Goal: Information Seeking & Learning: Learn about a topic

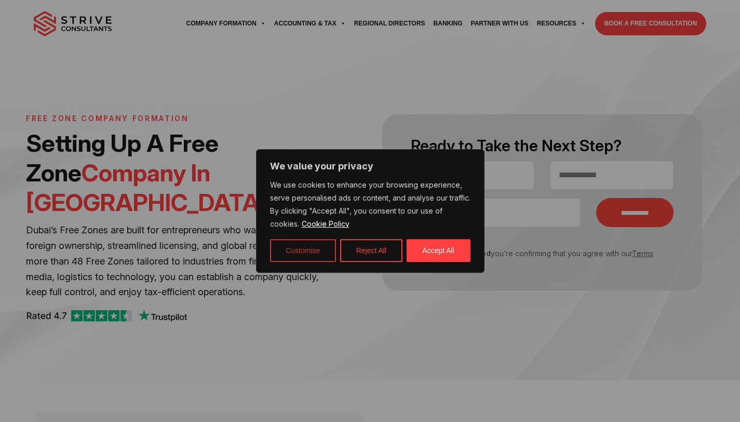
click at [310, 255] on button "Customise" at bounding box center [303, 250] width 66 height 23
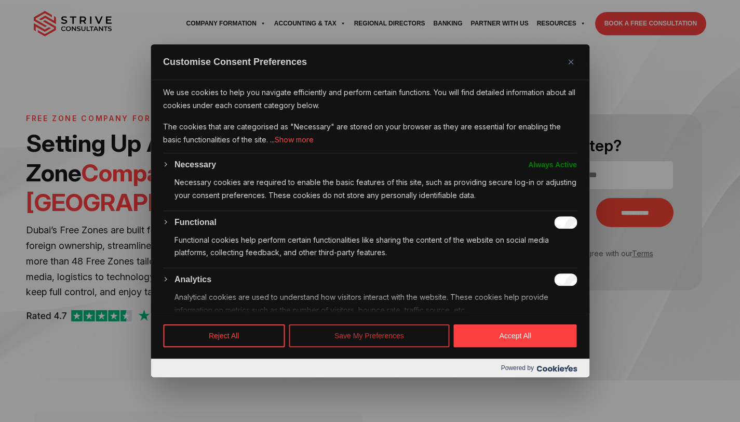
click at [394, 342] on button "Save My Preferences" at bounding box center [369, 336] width 161 height 23
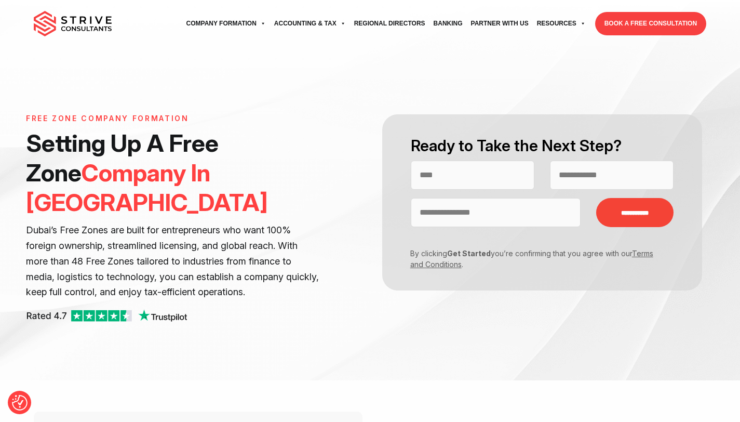
click at [394, 342] on div "**********" at bounding box center [370, 190] width 740 height 380
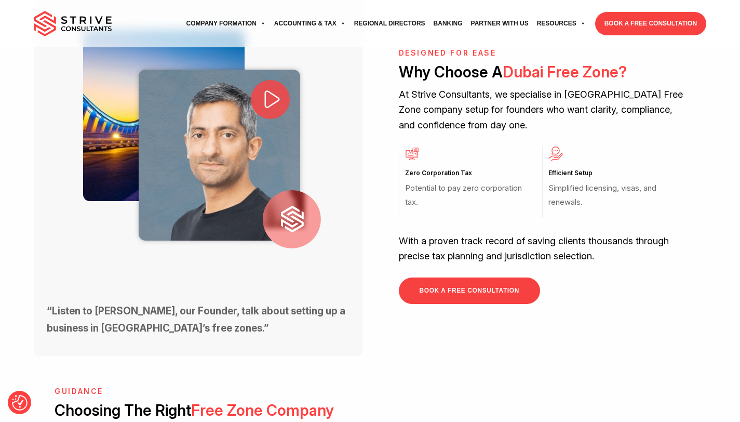
scroll to position [416, 0]
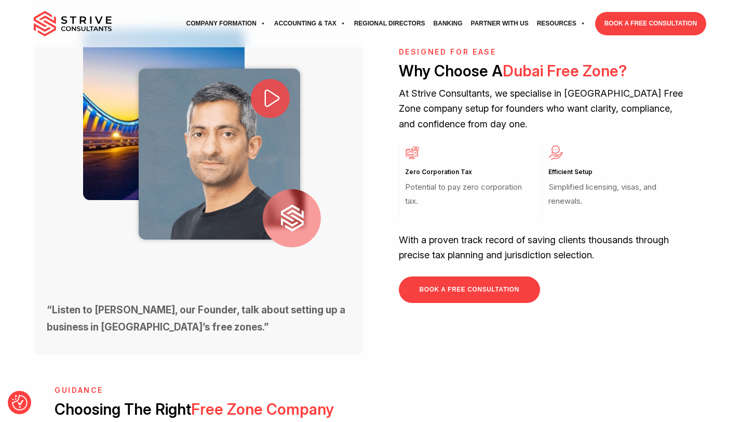
click at [440, 232] on p "With a proven track record of saving clients thousands through precise tax plan…" at bounding box center [542, 247] width 287 height 31
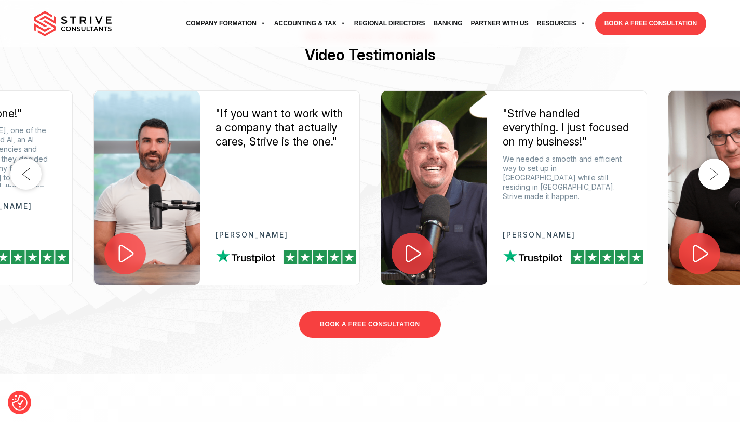
scroll to position [1537, 0]
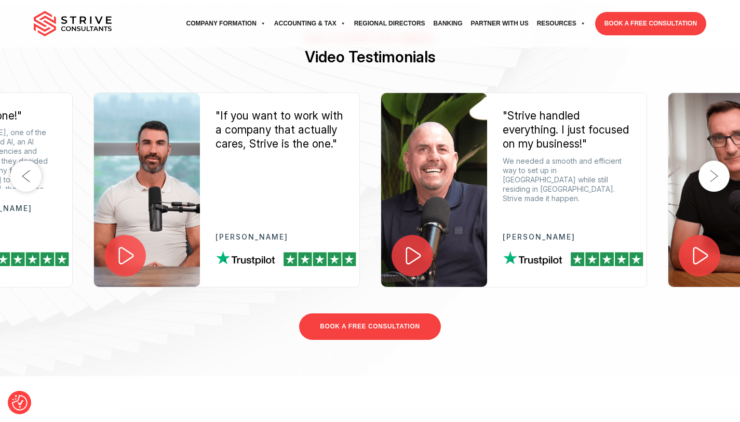
click at [716, 160] on button "Next" at bounding box center [714, 175] width 31 height 31
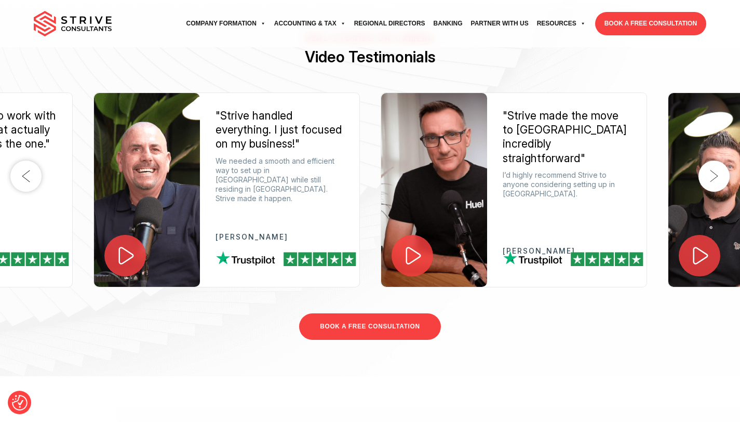
click at [716, 160] on button "Next" at bounding box center [714, 175] width 31 height 31
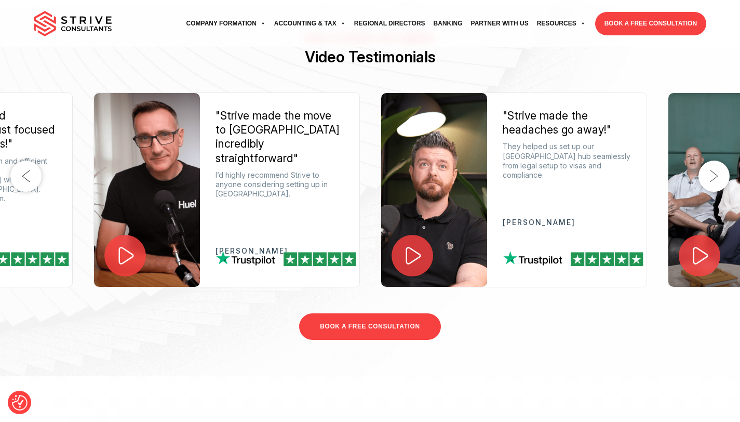
click at [716, 160] on button "Next" at bounding box center [714, 175] width 31 height 31
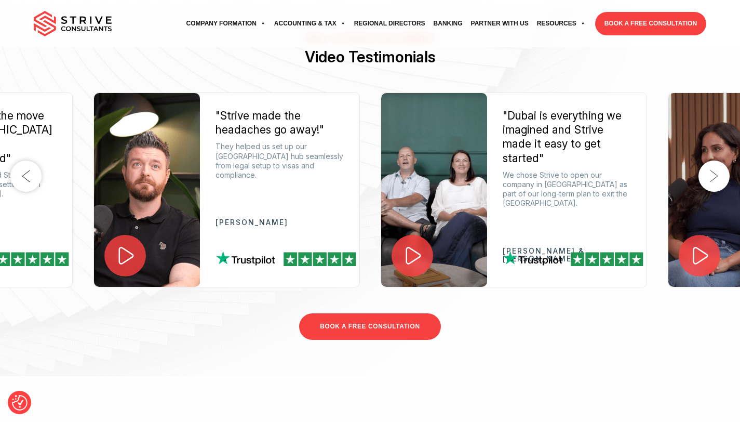
click at [716, 160] on button "Next" at bounding box center [714, 175] width 31 height 31
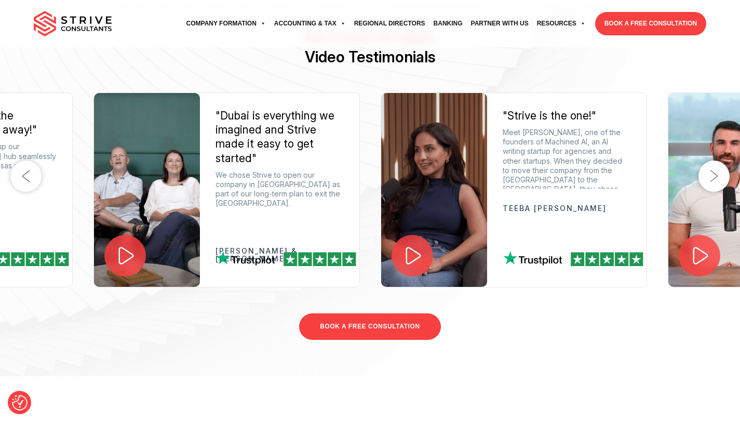
click at [715, 160] on button "Next" at bounding box center [714, 175] width 31 height 31
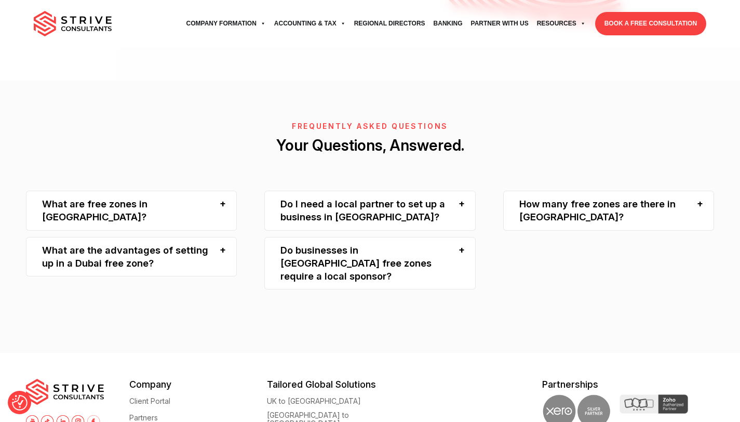
scroll to position [2182, 0]
click at [211, 190] on div "What are free zones in Dubai?" at bounding box center [131, 210] width 211 height 40
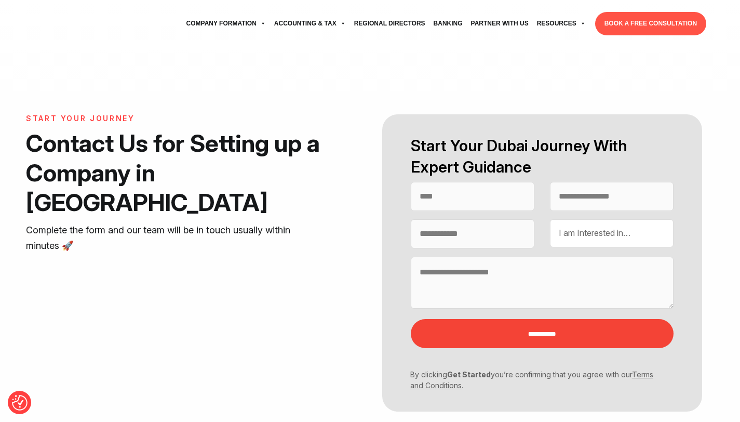
select select "Contact form"
